Goal: Subscribe to service/newsletter

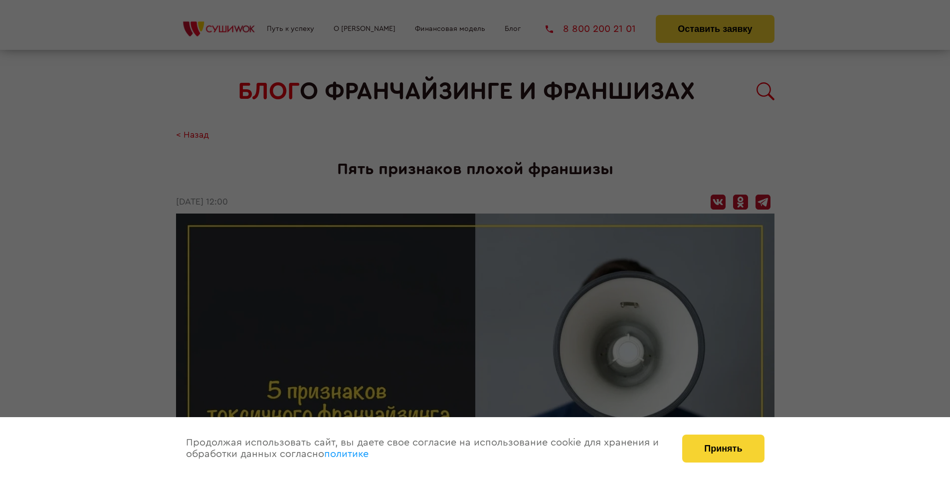
scroll to position [1224, 0]
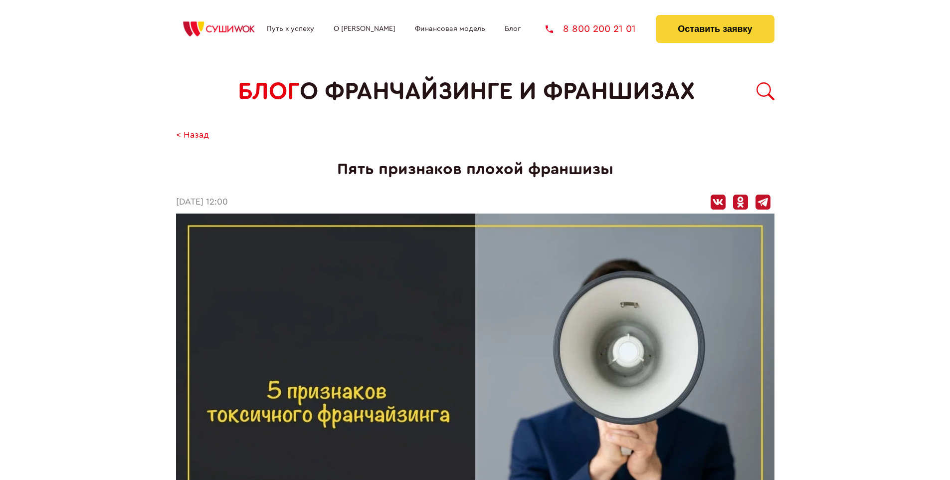
scroll to position [1224, 0]
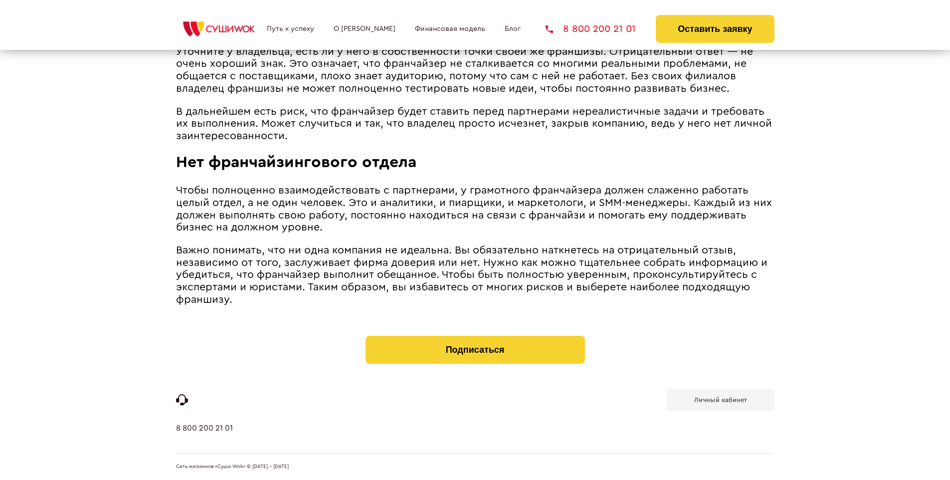
click at [720, 399] on b "Личный кабинет" at bounding box center [720, 399] width 53 height 6
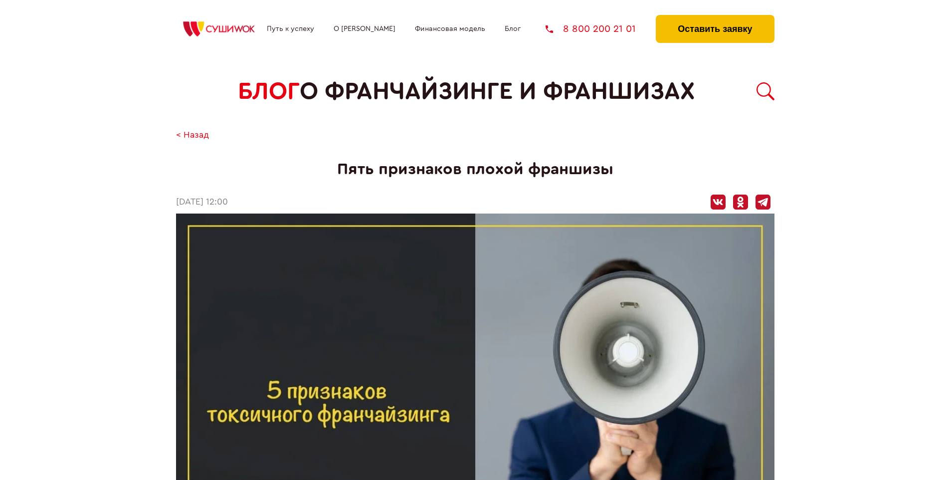
click at [714, 17] on button "Оставить заявку" at bounding box center [715, 29] width 118 height 28
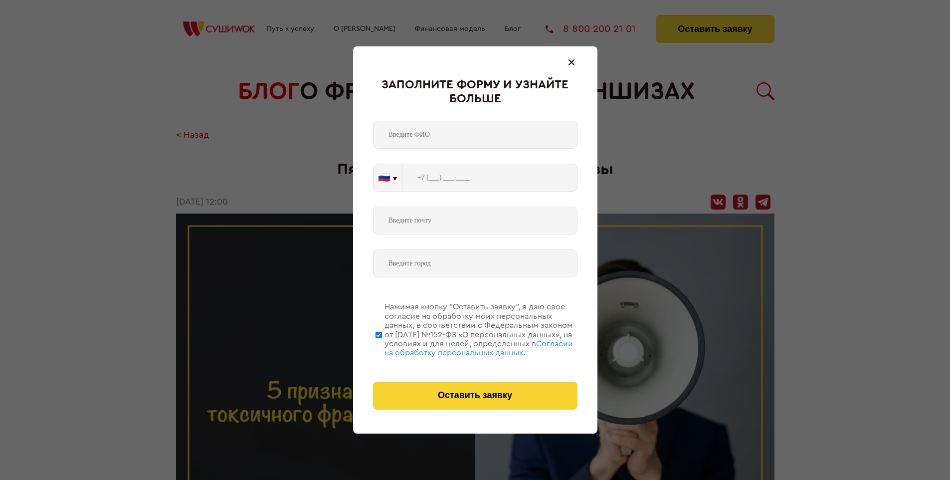
click at [462, 346] on span "Согласии на обработку персональных данных" at bounding box center [478, 347] width 188 height 17
click at [382, 346] on input "Нажимая кнопку “Оставить заявку”, я даю свое согласие на обработку моих персона…" at bounding box center [378, 335] width 6 height 80
checkbox input "false"
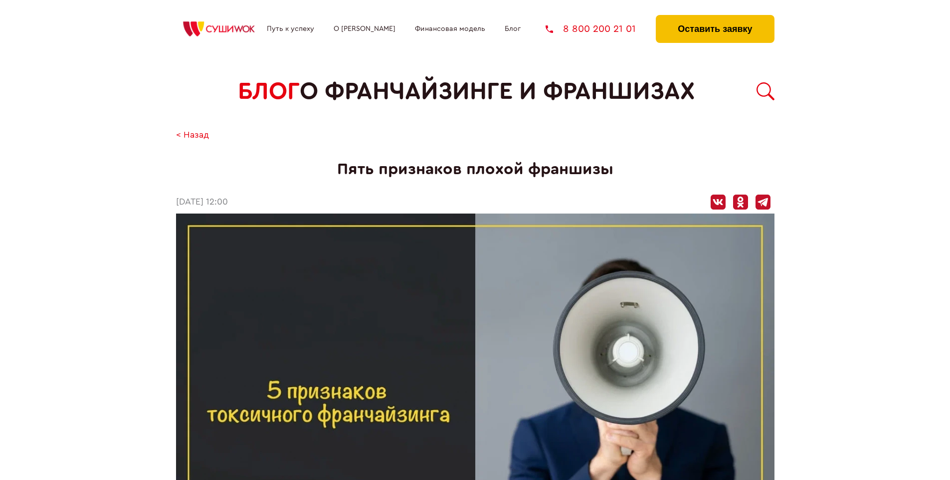
click at [714, 17] on button "Оставить заявку" at bounding box center [715, 29] width 118 height 28
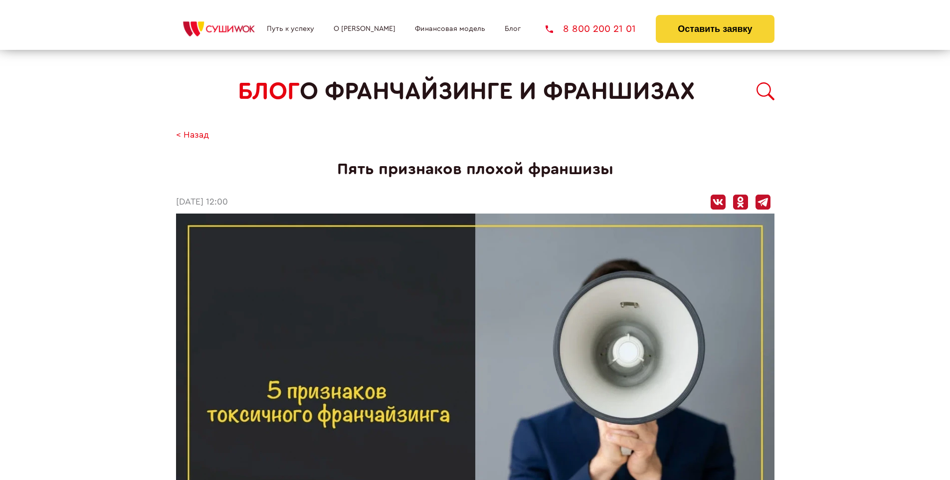
scroll to position [1224, 0]
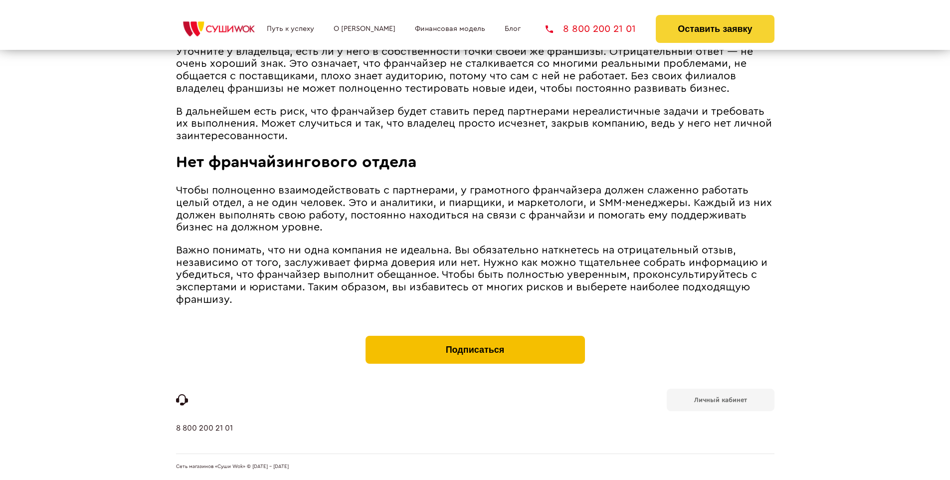
click at [475, 338] on button "Подписаться" at bounding box center [474, 349] width 219 height 28
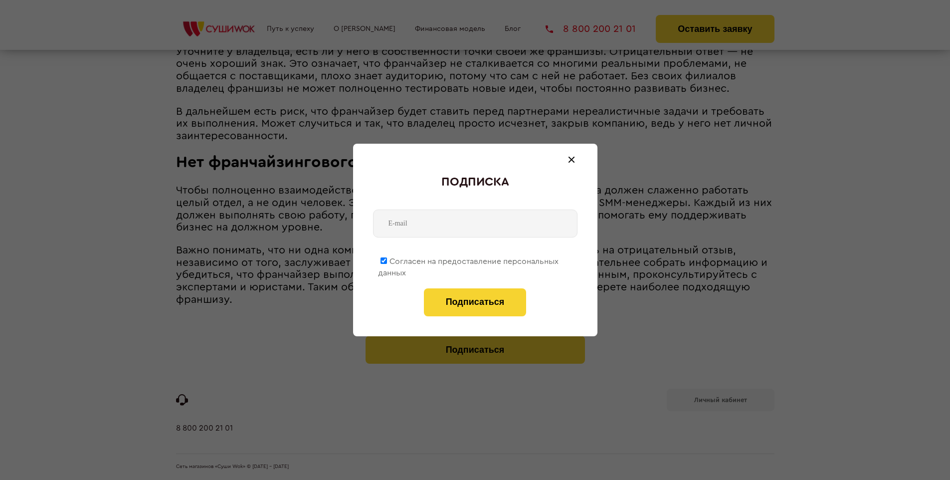
click at [469, 259] on span "Согласен на предоставление персональных данных" at bounding box center [468, 266] width 180 height 19
click at [387, 259] on input "Согласен на предоставление персональных данных" at bounding box center [383, 260] width 6 height 6
checkbox input "false"
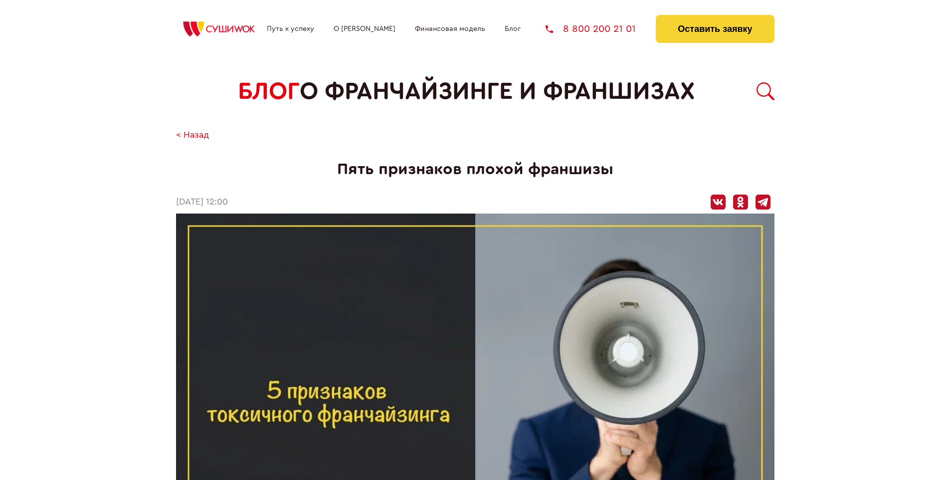
scroll to position [1224, 0]
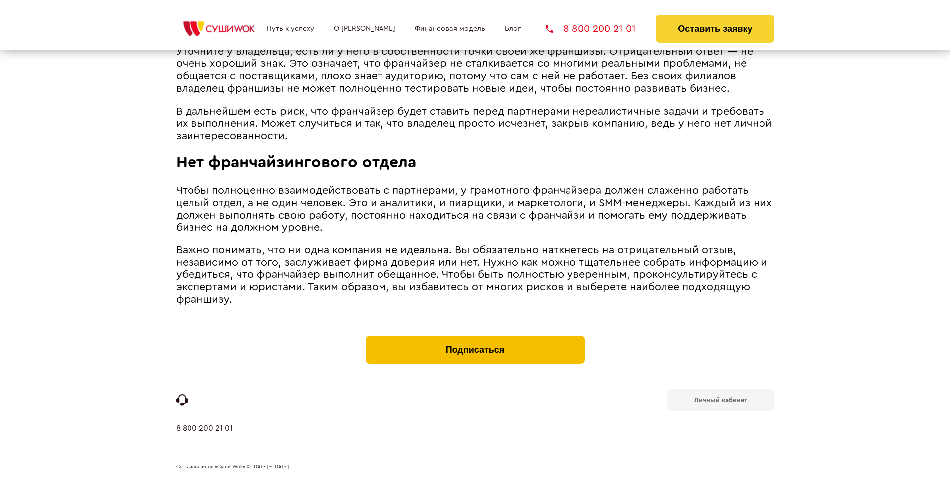
click at [475, 338] on button "Подписаться" at bounding box center [474, 349] width 219 height 28
